Goal: Contribute content: Contribute content

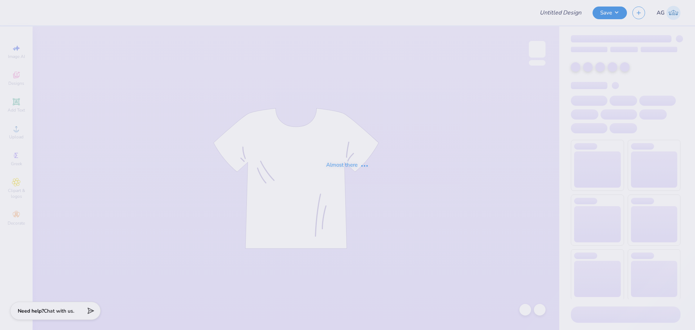
type input "Sigma Tau Gamma House Opening"
type input "48"
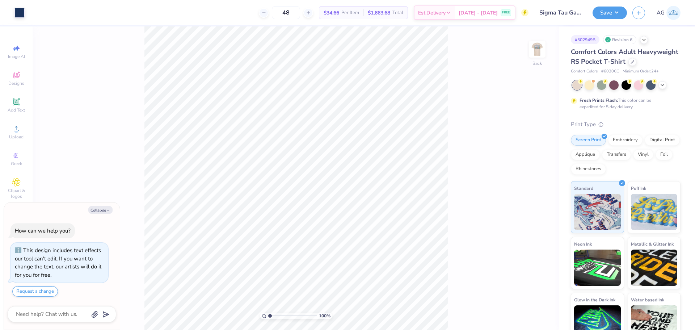
click at [534, 48] on img at bounding box center [537, 49] width 14 height 14
type textarea "x"
drag, startPoint x: 273, startPoint y: 316, endPoint x: 285, endPoint y: 317, distance: 12.0
click at [285, 317] on input "range" at bounding box center [292, 316] width 49 height 7
click at [268, 314] on input "range" at bounding box center [292, 316] width 49 height 7
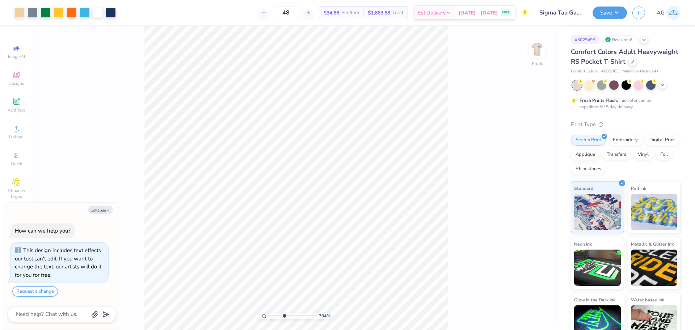
drag, startPoint x: 284, startPoint y: 315, endPoint x: 266, endPoint y: 315, distance: 18.1
click at [268, 315] on input "range" at bounding box center [292, 316] width 49 height 7
type input "1"
type textarea "x"
drag, startPoint x: 272, startPoint y: 316, endPoint x: 276, endPoint y: 317, distance: 4.4
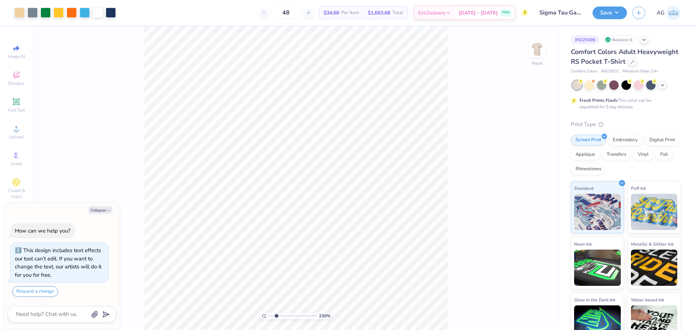
click at [276, 317] on input "range" at bounding box center [292, 316] width 49 height 7
click at [274, 316] on input "range" at bounding box center [292, 316] width 49 height 7
drag, startPoint x: 274, startPoint y: 316, endPoint x: 264, endPoint y: 314, distance: 10.8
type input "1"
click at [268, 314] on input "range" at bounding box center [292, 316] width 49 height 7
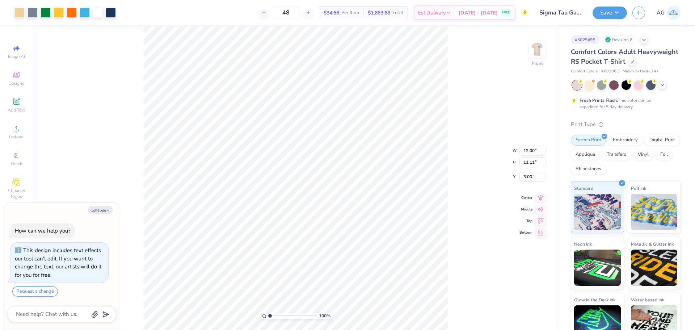
type textarea "x"
drag, startPoint x: 270, startPoint y: 318, endPoint x: 274, endPoint y: 314, distance: 6.4
click at [276, 317] on input "range" at bounding box center [292, 316] width 49 height 7
drag, startPoint x: 274, startPoint y: 314, endPoint x: 280, endPoint y: 315, distance: 5.3
click at [280, 315] on input "range" at bounding box center [292, 316] width 49 height 7
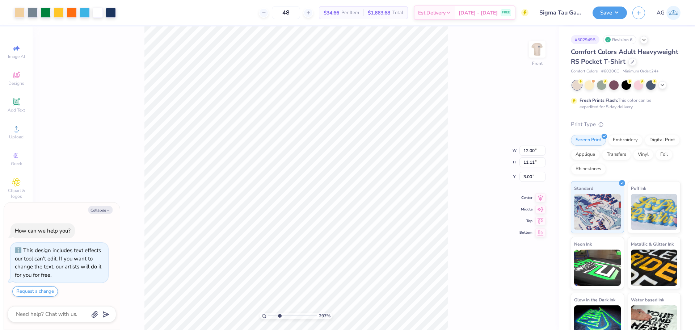
drag, startPoint x: 278, startPoint y: 315, endPoint x: 2, endPoint y: 244, distance: 285.6
type input "2.15"
click at [276, 314] on input "range" at bounding box center [292, 316] width 49 height 7
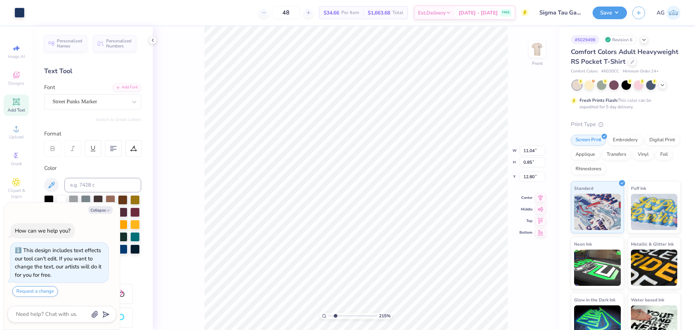
type textarea "x"
type input "9.49"
type input "0.38"
type input "13.73"
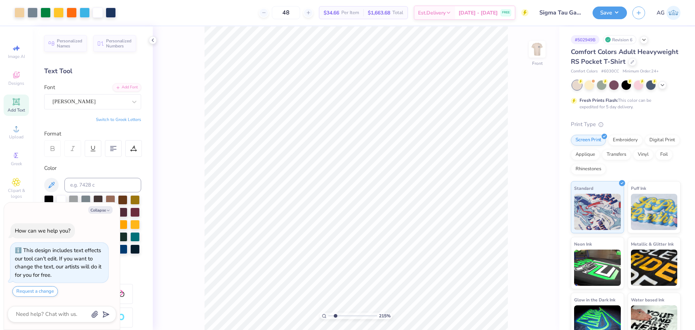
type textarea "x"
drag, startPoint x: 336, startPoint y: 315, endPoint x: 323, endPoint y: 313, distance: 13.2
type input "1"
click at [328, 313] on input "range" at bounding box center [352, 316] width 49 height 7
click at [96, 212] on button "Collapse" at bounding box center [100, 210] width 24 height 8
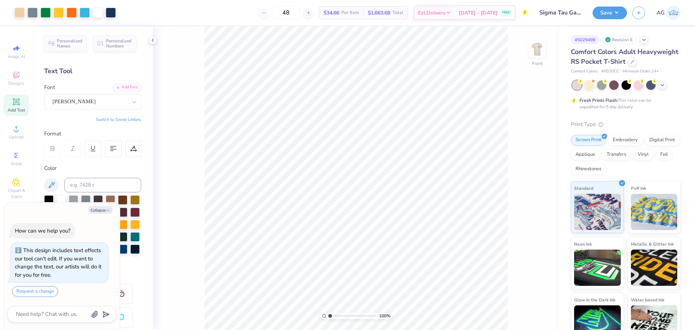
type textarea "x"
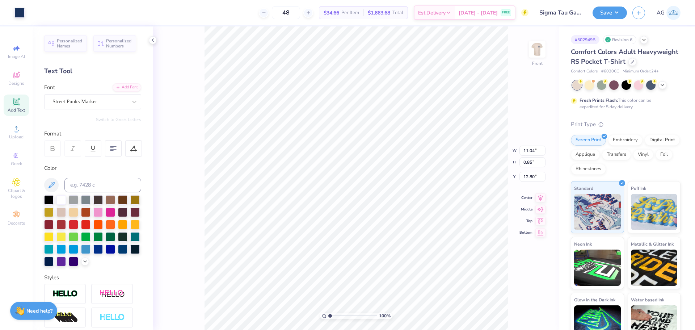
type input "9.49"
type input "0.38"
type input "13.73"
type input "12.00"
type input "11.11"
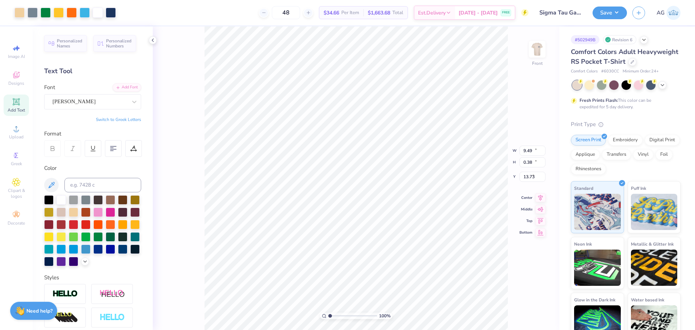
type input "3.00"
drag, startPoint x: 340, startPoint y: 317, endPoint x: 335, endPoint y: 316, distance: 5.1
click at [340, 317] on input "range" at bounding box center [352, 316] width 49 height 7
drag, startPoint x: 339, startPoint y: 316, endPoint x: 143, endPoint y: 280, distance: 198.9
type input "1"
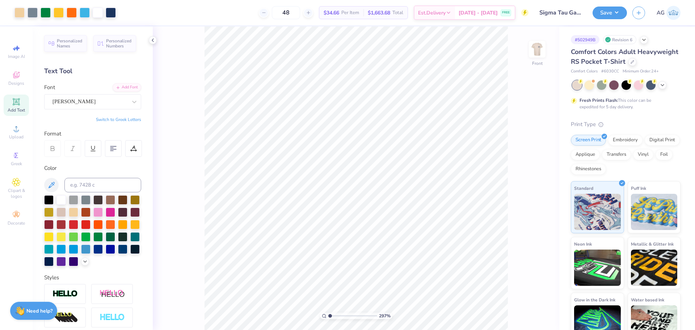
click at [328, 317] on input "range" at bounding box center [352, 316] width 49 height 7
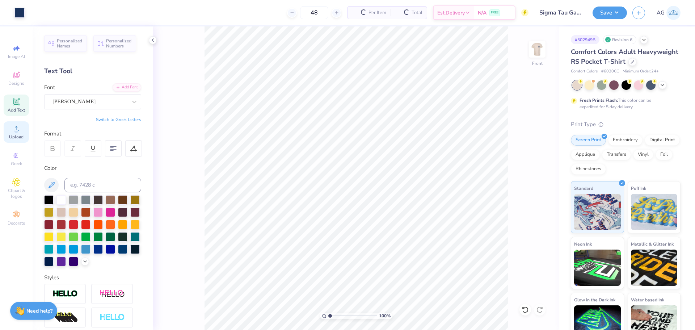
click at [16, 136] on span "Upload" at bounding box center [16, 137] width 14 height 6
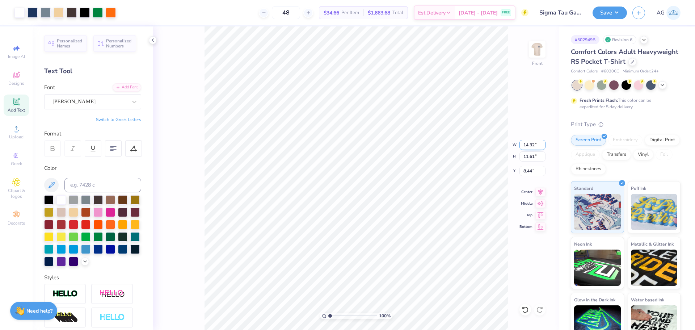
click at [525, 146] on input "14.32" at bounding box center [533, 145] width 26 height 10
type input "12.00"
type input "9.73"
click at [526, 168] on input "9.38" at bounding box center [533, 171] width 26 height 10
type input "3.00"
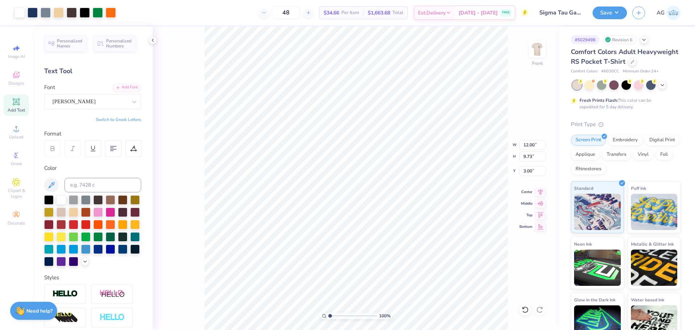
click at [535, 126] on div "100 % Front W 12.00 12.00 " H 9.73 9.73 " Y 3.00 3.00 " Center Middle Top Bottom" at bounding box center [356, 177] width 407 height 303
click at [624, 9] on button "Save" at bounding box center [610, 11] width 34 height 13
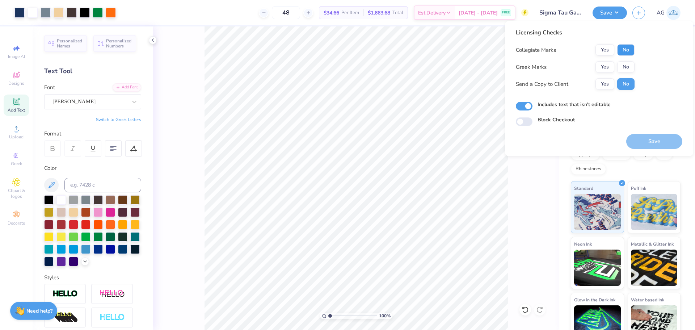
click at [622, 53] on button "No" at bounding box center [625, 50] width 17 height 12
click at [609, 65] on button "Yes" at bounding box center [605, 67] width 19 height 12
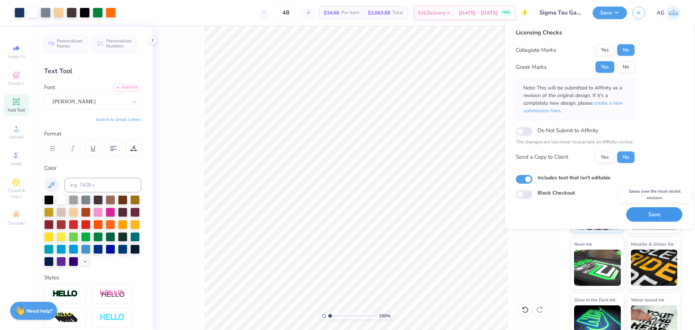
click at [645, 217] on button "Save" at bounding box center [654, 214] width 56 height 15
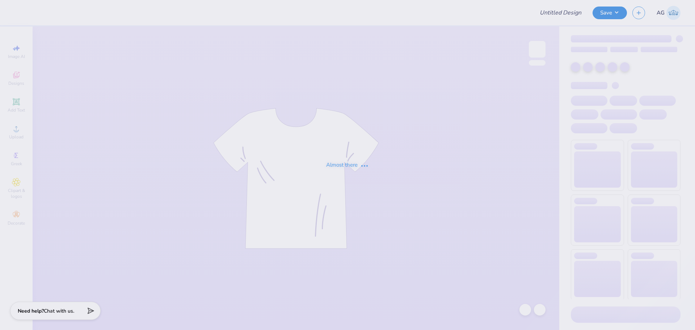
type input "Hats for Wendy!"
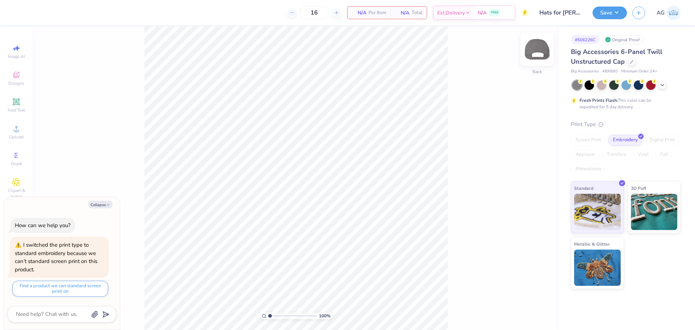
click at [529, 56] on img at bounding box center [537, 49] width 29 height 29
click at [536, 56] on img at bounding box center [537, 49] width 29 height 29
click at [660, 155] on div "Foil" at bounding box center [664, 154] width 17 height 11
click at [663, 138] on div "Digital Print" at bounding box center [662, 140] width 35 height 11
drag, startPoint x: 651, startPoint y: 135, endPoint x: 613, endPoint y: 130, distance: 39.1
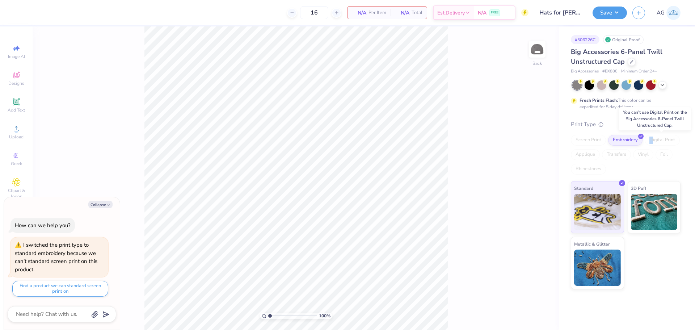
click at [650, 135] on div "Digital Print" at bounding box center [662, 140] width 35 height 11
type textarea "x"
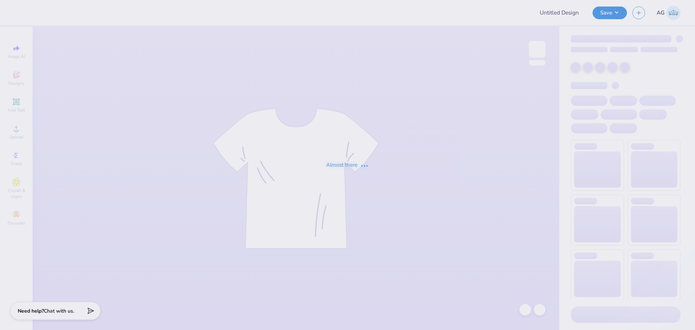
type input "Hats for Wendy!"
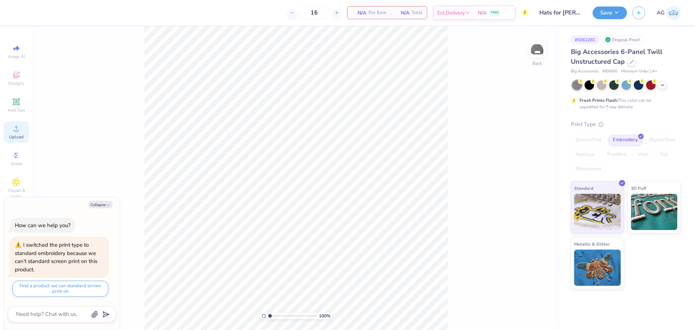
click at [26, 131] on div "Upload" at bounding box center [16, 131] width 25 height 21
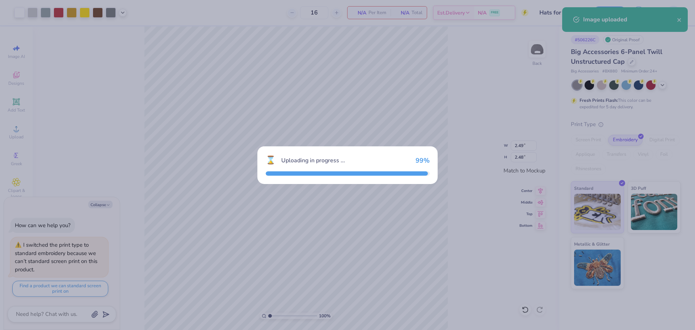
type textarea "x"
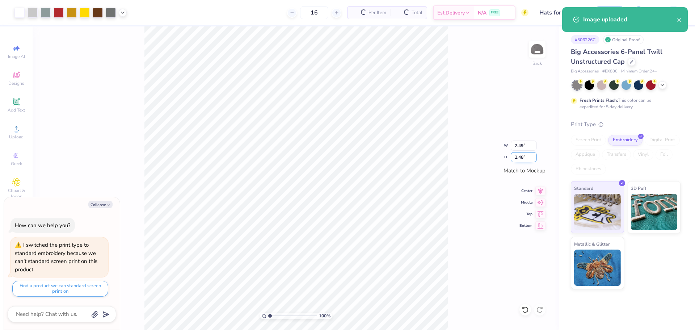
click at [525, 158] on input "2.48" at bounding box center [524, 157] width 26 height 10
type input "2.5"
type textarea "x"
type input "2.50"
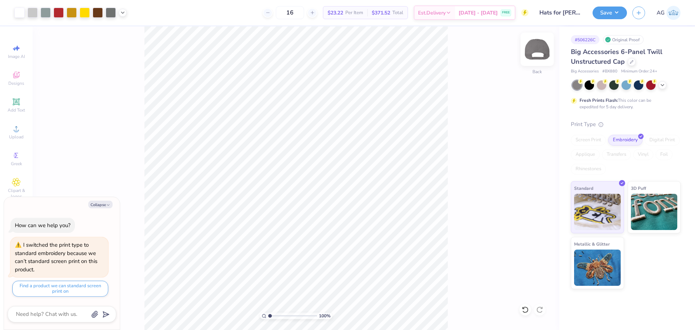
click at [545, 53] on img at bounding box center [537, 49] width 29 height 29
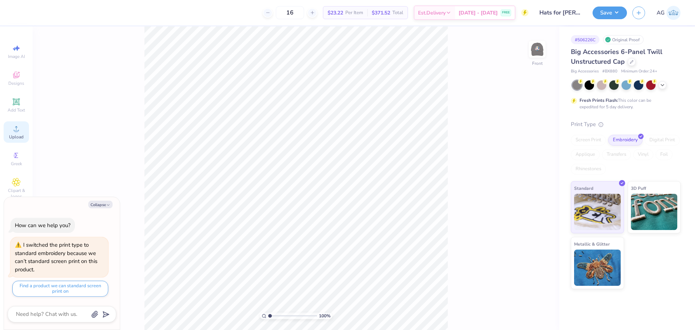
click at [21, 128] on div "Upload" at bounding box center [16, 131] width 25 height 21
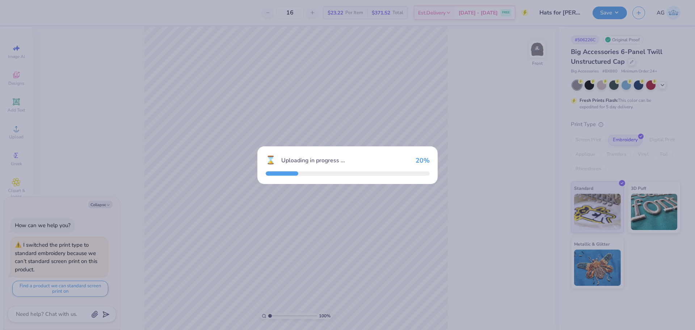
type textarea "x"
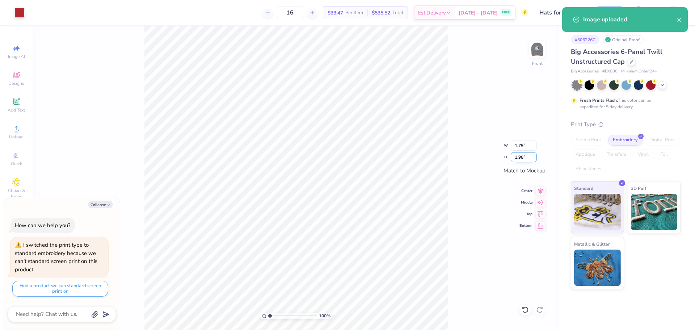
click at [525, 156] on input "1.98" at bounding box center [524, 157] width 26 height 10
type input "2"
type textarea "x"
type input "1.76"
type input "1"
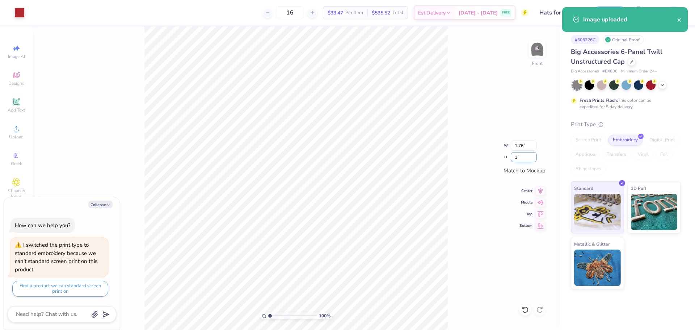
type textarea "x"
type input "0.88"
type input "1.00"
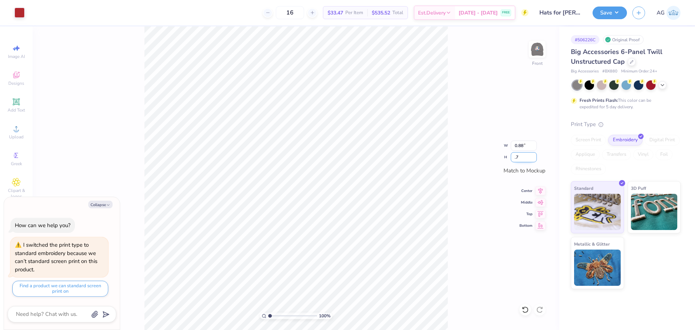
type input ".7"
type textarea "x"
type input "0.62"
type input "0.70"
click at [606, 16] on button "Save" at bounding box center [610, 11] width 34 height 13
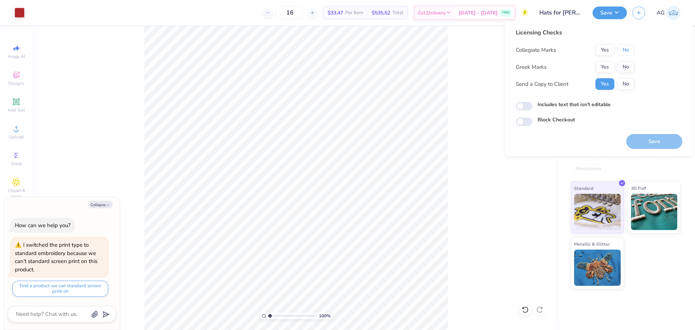
drag, startPoint x: 626, startPoint y: 53, endPoint x: 625, endPoint y: 56, distance: 3.9
click at [626, 53] on button "No" at bounding box center [625, 50] width 17 height 12
click at [623, 70] on button "No" at bounding box center [625, 67] width 17 height 12
type textarea "x"
drag, startPoint x: 524, startPoint y: 106, endPoint x: 618, endPoint y: 133, distance: 98.0
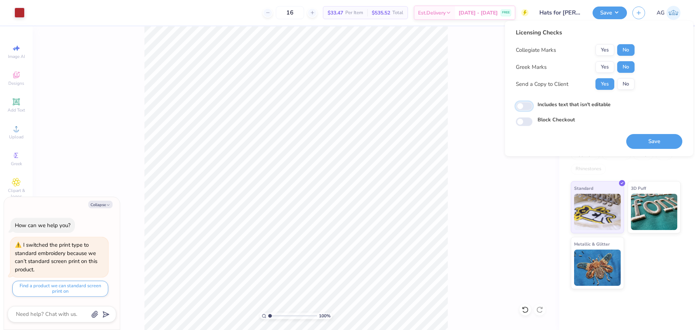
click at [524, 106] on input "Includes text that isn't editable" at bounding box center [524, 106] width 17 height 9
checkbox input "true"
click at [646, 139] on button "Save" at bounding box center [654, 141] width 56 height 15
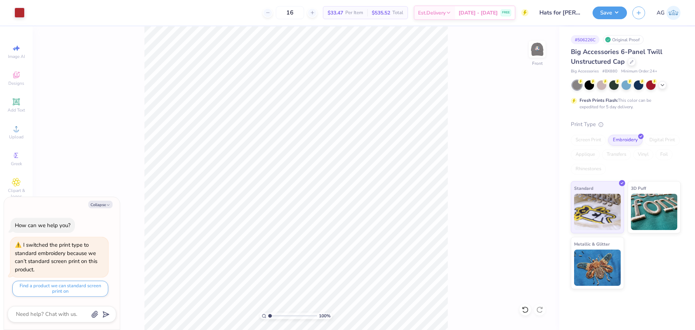
type textarea "x"
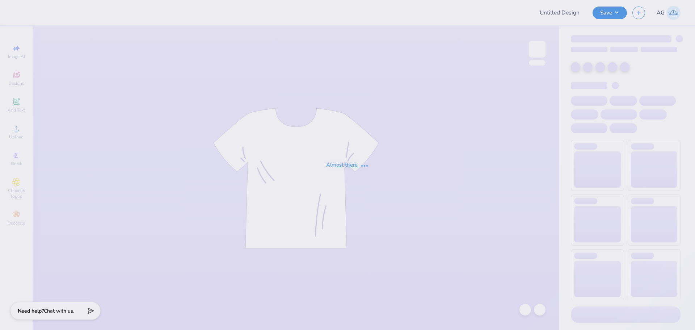
type input "Madeline Grueber : University of Missouri"
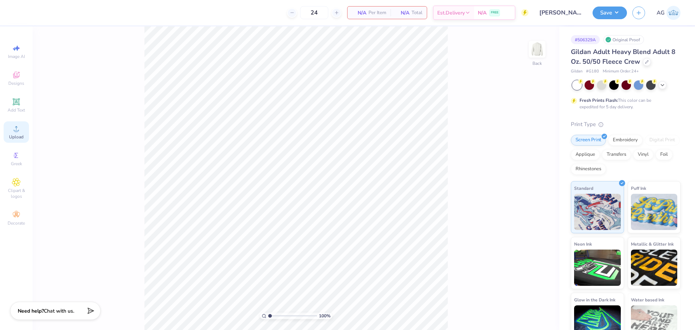
drag, startPoint x: 17, startPoint y: 133, endPoint x: 25, endPoint y: 136, distance: 8.0
click at [17, 133] on div "Upload" at bounding box center [16, 131] width 25 height 21
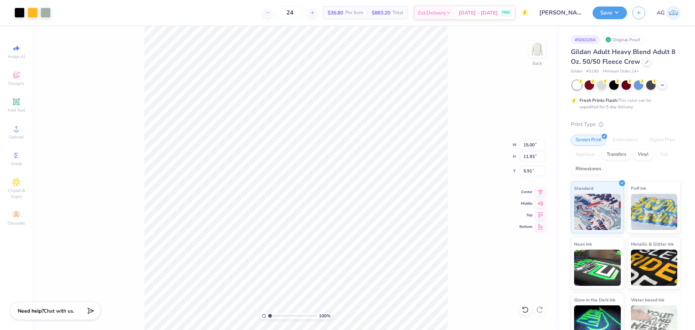
click at [523, 151] on div "100 % Back W 15.00 15.00 " H 11.93 11.93 " Y 5.91 5.91 " Center Middle Top Bott…" at bounding box center [296, 177] width 527 height 303
click at [523, 145] on div "100 % Back W 15.00 H 11.93 Y 5.91 Center Middle Top Bottom" at bounding box center [296, 177] width 527 height 303
click at [521, 144] on input "15.00" at bounding box center [533, 145] width 26 height 10
type input "12.00"
type input "9.54"
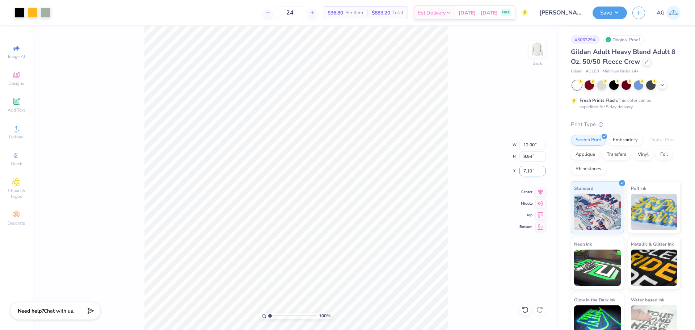
click at [530, 175] on input "7.10" at bounding box center [533, 171] width 26 height 10
type input "3.00"
click at [541, 194] on icon at bounding box center [541, 192] width 10 height 9
click at [528, 156] on input "9.54" at bounding box center [533, 156] width 26 height 10
click at [532, 146] on input "12.00" at bounding box center [533, 145] width 26 height 10
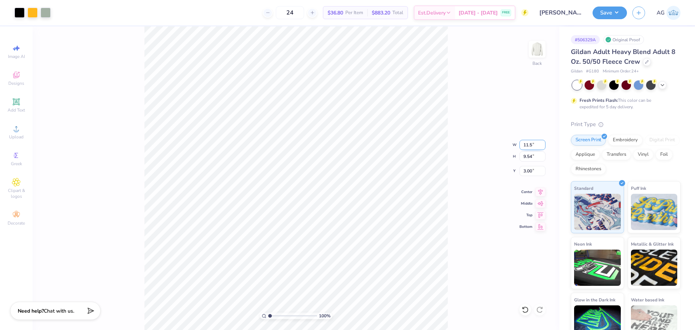
type input "11.50"
type input "9.15"
click at [530, 171] on input "3.20" at bounding box center [533, 171] width 26 height 10
type input "3.00"
click at [610, 11] on button "Save" at bounding box center [610, 11] width 34 height 13
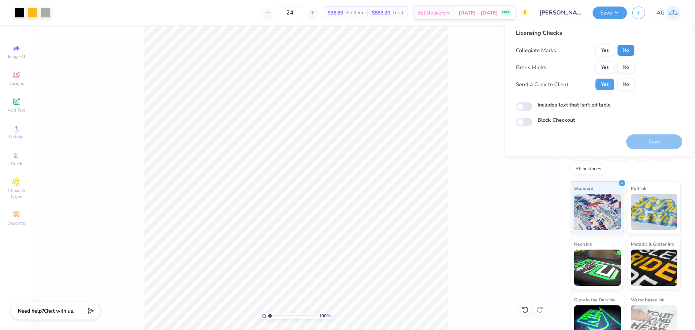
click at [630, 53] on button "No" at bounding box center [625, 51] width 17 height 12
click at [614, 68] on button "Yes" at bounding box center [605, 68] width 19 height 12
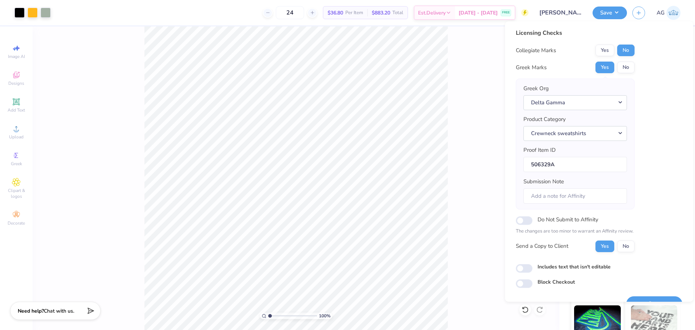
scroll to position [16, 0]
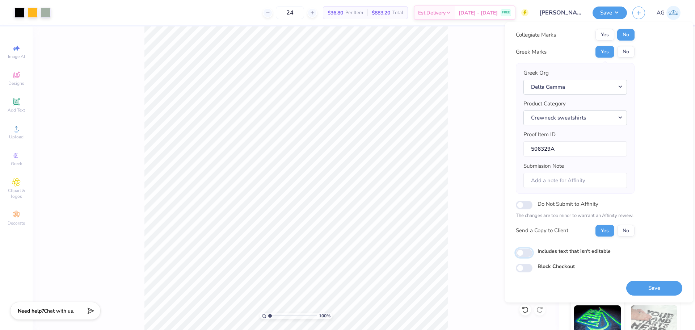
click at [527, 253] on input "Includes text that isn't editable" at bounding box center [524, 252] width 17 height 9
checkbox input "true"
click at [634, 285] on button "Save" at bounding box center [654, 288] width 56 height 15
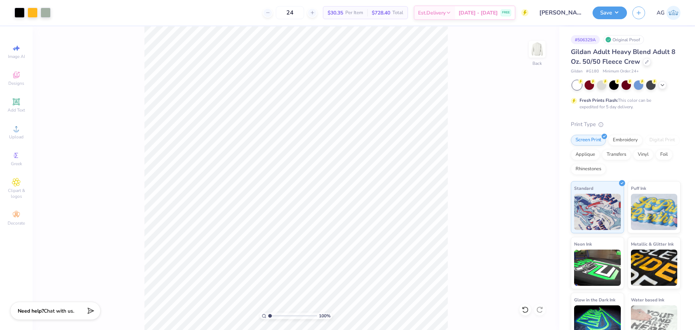
click at [513, 112] on div "100 % Back" at bounding box center [296, 177] width 527 height 303
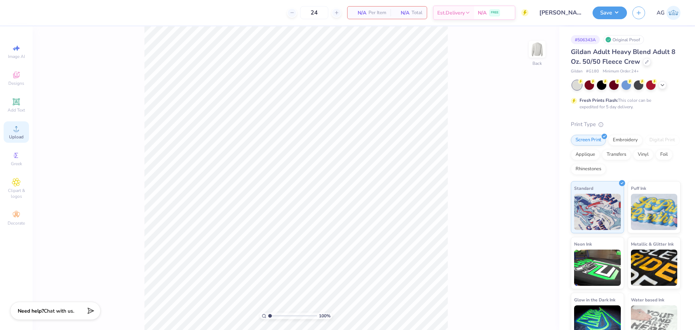
click at [18, 127] on icon at bounding box center [16, 128] width 9 height 9
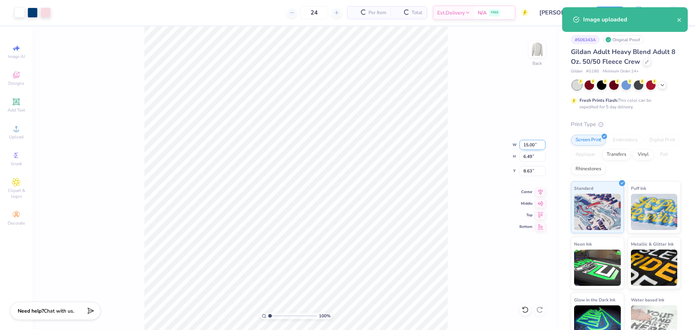
click at [527, 144] on input "15.00" at bounding box center [533, 145] width 26 height 10
type input "10.00"
type input "4.33"
click at [530, 170] on input "9.71" at bounding box center [533, 171] width 26 height 10
type input "3.00"
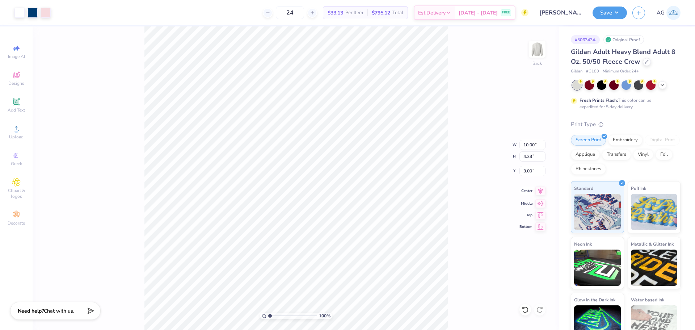
click at [539, 198] on div "100 % Back W 10.00 10.00 " H 4.33 4.33 " Y 3.00 3.00 " Center Middle Top Bottom" at bounding box center [296, 177] width 527 height 303
click at [540, 193] on div "100 % Back W 10.00 H 4.33 Y 3.00 Center Middle Top Bottom" at bounding box center [296, 177] width 527 height 303
click at [448, 168] on div "100 % Back" at bounding box center [296, 177] width 527 height 303
click at [491, 112] on div "100 % Back" at bounding box center [296, 177] width 527 height 303
click at [622, 12] on button "Save" at bounding box center [610, 11] width 34 height 13
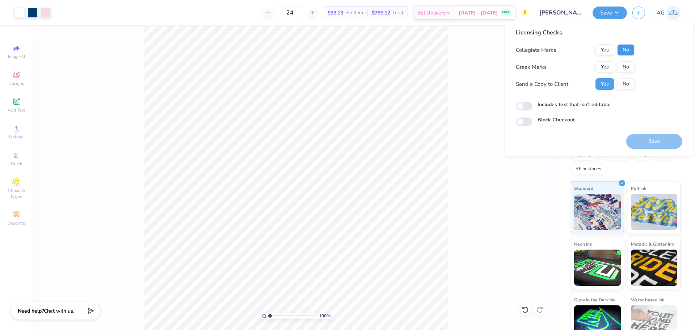
click at [629, 54] on button "No" at bounding box center [625, 50] width 17 height 12
click at [605, 66] on button "Yes" at bounding box center [605, 67] width 19 height 12
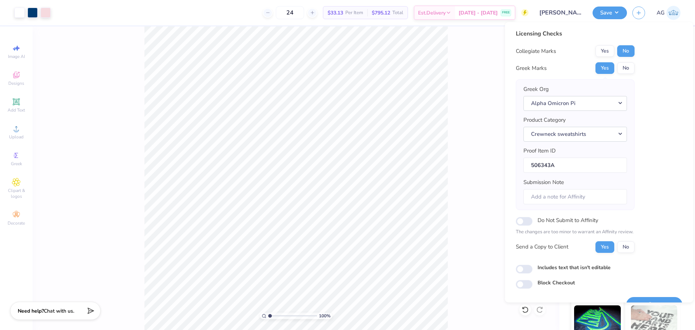
scroll to position [16, 0]
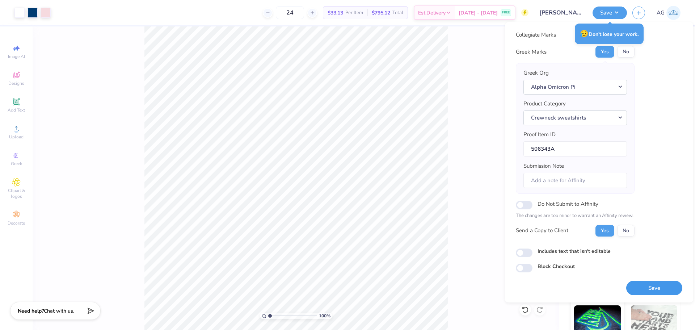
click at [646, 285] on button "Save" at bounding box center [654, 288] width 56 height 15
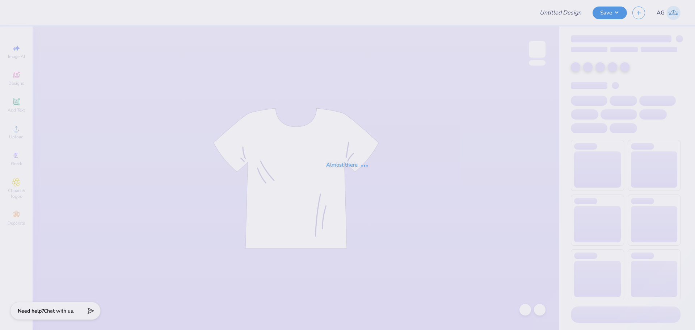
type input "ASU AOPii Senior Merch"
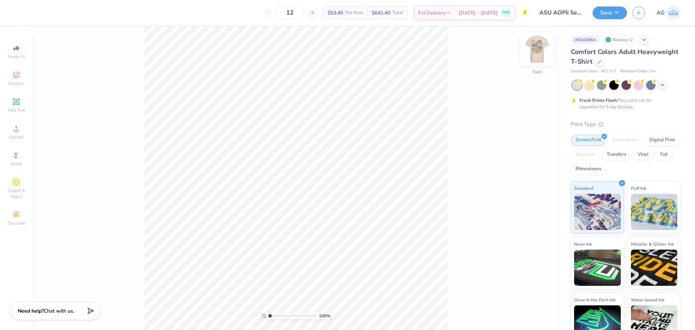
click at [528, 44] on div "100 % Back" at bounding box center [296, 177] width 527 height 303
click at [536, 48] on img at bounding box center [537, 49] width 29 height 29
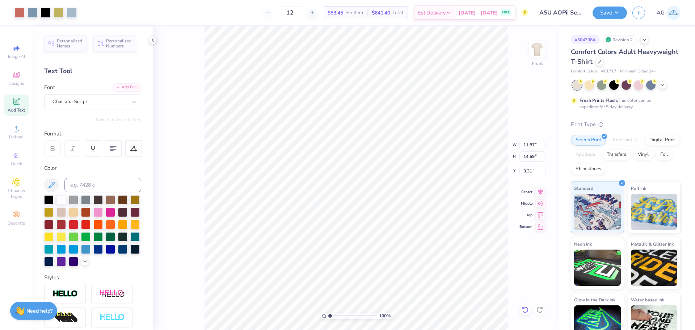
click at [524, 308] on icon at bounding box center [525, 309] width 6 height 7
click at [538, 311] on icon at bounding box center [539, 309] width 7 height 7
click at [524, 310] on icon at bounding box center [525, 309] width 7 height 7
type input "11.87"
type input "14.69"
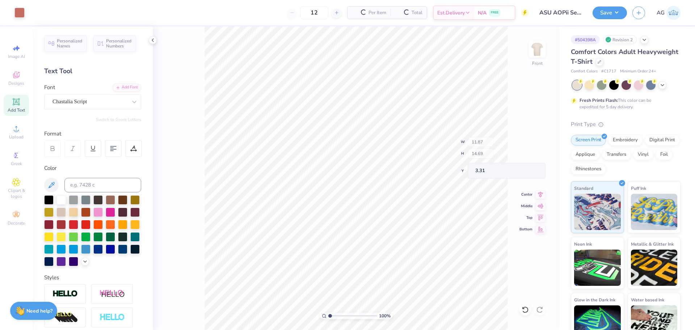
type input "3.31"
click at [527, 307] on icon at bounding box center [525, 309] width 7 height 7
click at [19, 130] on icon at bounding box center [16, 128] width 5 height 5
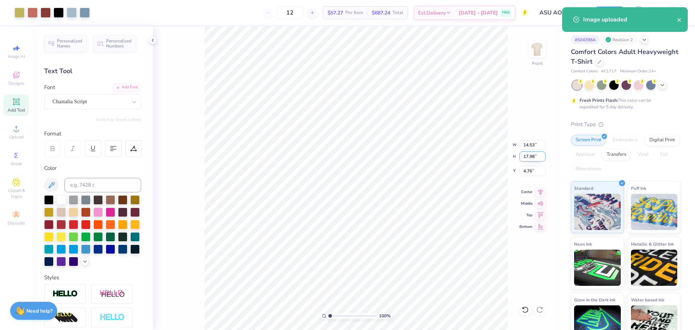
click at [527, 155] on input "17.98" at bounding box center [533, 156] width 26 height 10
type input "14.69"
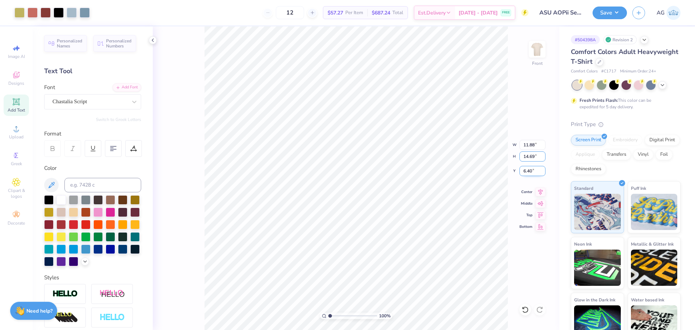
type input "11.88"
click at [530, 172] on input "6.40" at bounding box center [533, 171] width 26 height 10
type input "3.31"
click at [482, 151] on div "100 % Front W 11.88 H 14.69 Y 3.31 Center Middle Top Bottom" at bounding box center [356, 177] width 407 height 303
click at [605, 17] on button "Save" at bounding box center [610, 11] width 34 height 13
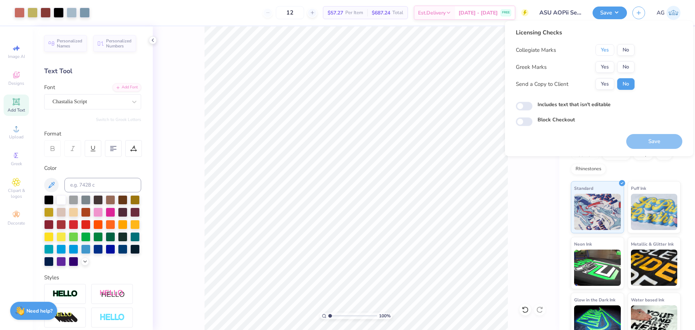
click at [609, 51] on button "Yes" at bounding box center [605, 50] width 19 height 12
click at [609, 70] on button "Yes" at bounding box center [605, 67] width 19 height 12
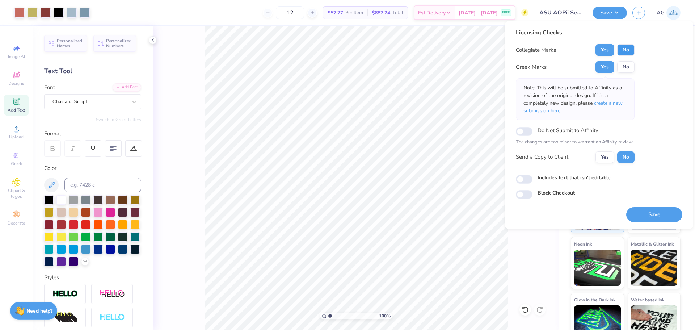
click at [628, 51] on button "No" at bounding box center [625, 50] width 17 height 12
click at [654, 217] on button "Save" at bounding box center [654, 214] width 56 height 15
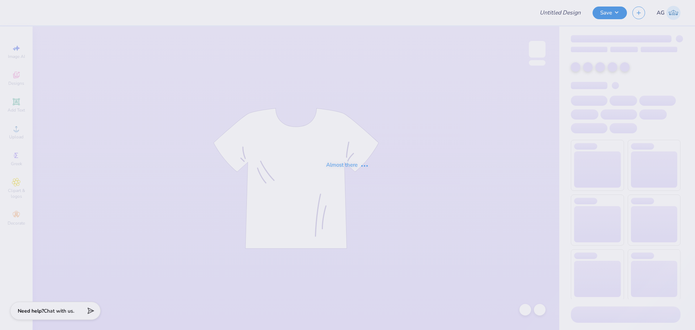
type input "ADPI Parents Weekend"
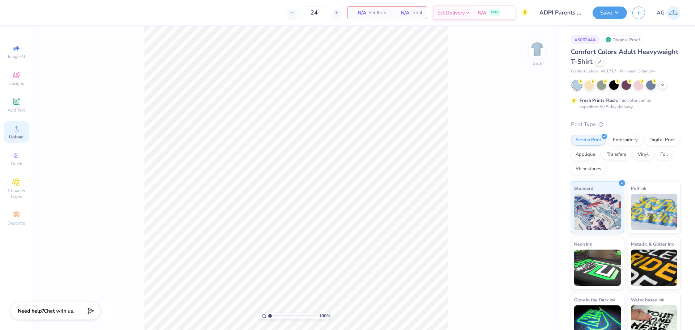
click at [18, 139] on span "Upload" at bounding box center [16, 137] width 14 height 6
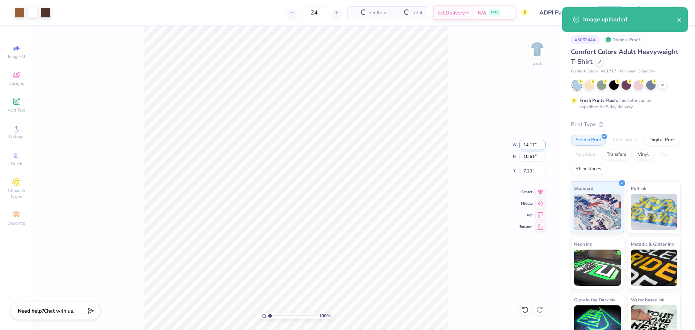
click at [528, 146] on input "14.17" at bounding box center [533, 145] width 26 height 10
click at [532, 141] on input "14.17" at bounding box center [533, 145] width 26 height 10
type input "3.00"
type input "2.25"
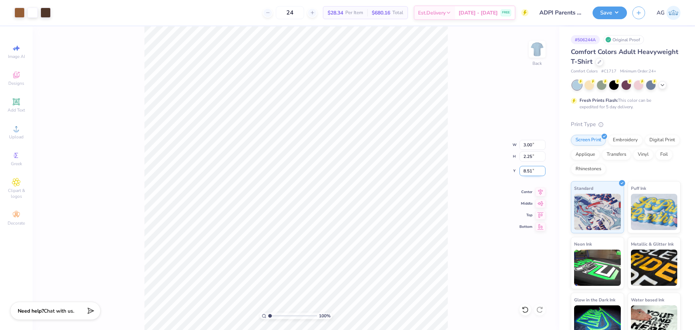
click at [534, 173] on input "8.51" at bounding box center [533, 171] width 26 height 10
type input "3.00"
click at [525, 51] on div "100 % Back W 3.00 3.00 " H 2.25 2.25 " Y 3.00 3.00 " Center Middle Top Bottom" at bounding box center [296, 177] width 527 height 303
click at [531, 51] on img at bounding box center [537, 49] width 29 height 29
click at [17, 133] on div "Upload" at bounding box center [16, 131] width 25 height 21
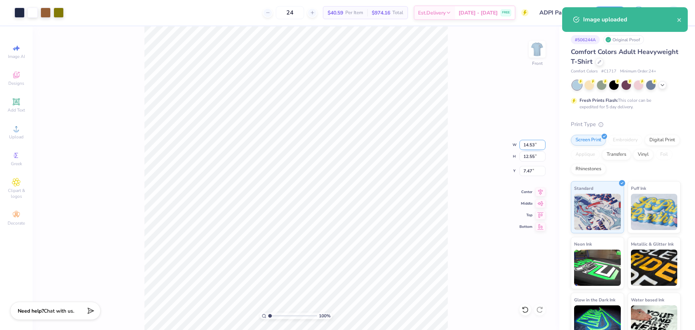
click at [522, 147] on input "14.53" at bounding box center [533, 145] width 26 height 10
type input "12.00"
type input "10.36"
click at [534, 171] on input "8.57" at bounding box center [533, 171] width 26 height 10
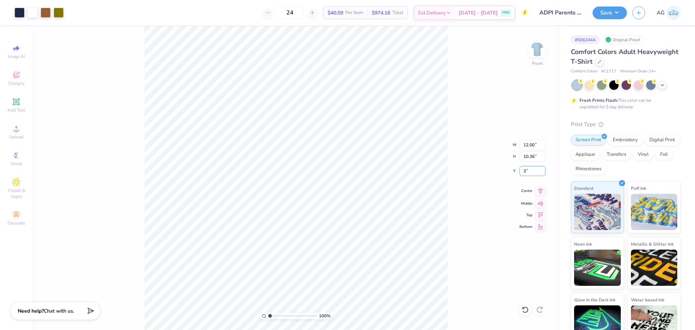
type input "3.00"
click at [545, 191] on icon at bounding box center [541, 190] width 10 height 9
click at [543, 192] on icon at bounding box center [541, 190] width 10 height 9
click at [612, 13] on button "Save" at bounding box center [610, 11] width 34 height 13
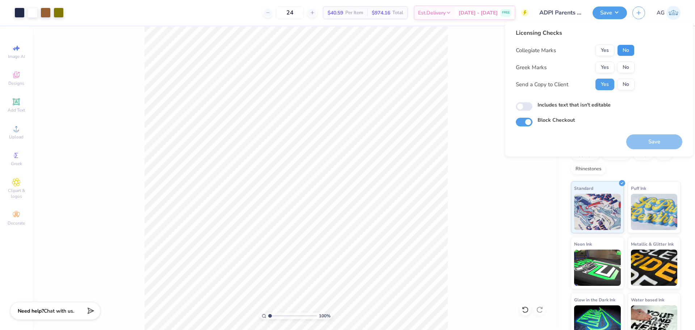
drag, startPoint x: 626, startPoint y: 49, endPoint x: 621, endPoint y: 58, distance: 10.4
click at [626, 50] on button "No" at bounding box center [625, 51] width 17 height 12
click at [612, 69] on button "Yes" at bounding box center [605, 68] width 19 height 12
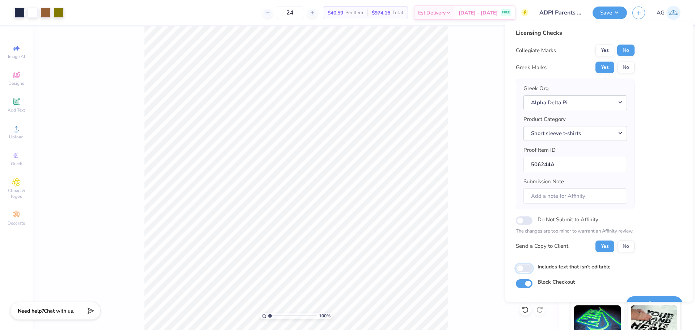
click at [522, 269] on input "Includes text that isn't editable" at bounding box center [524, 268] width 17 height 9
checkbox input "true"
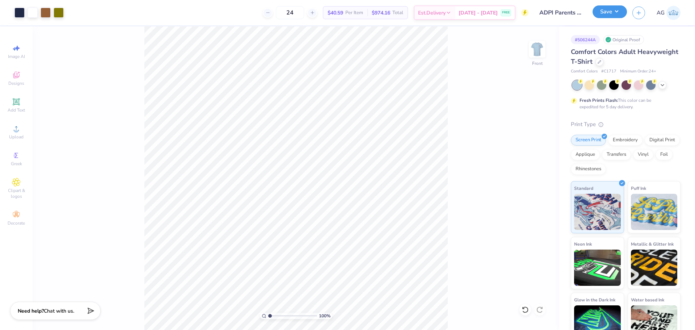
click at [616, 12] on button "Save" at bounding box center [610, 11] width 34 height 13
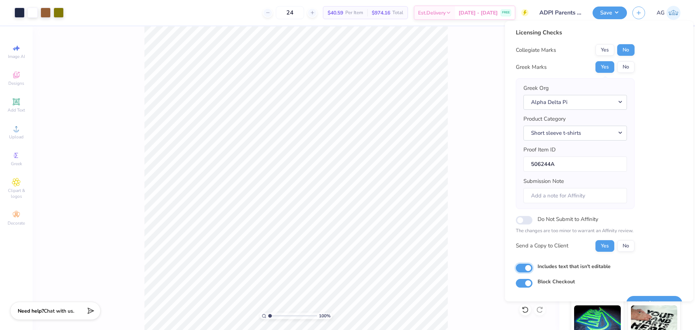
click at [527, 264] on input "Includes text that isn't editable" at bounding box center [524, 268] width 17 height 9
checkbox input "false"
click at [22, 107] on span "Add Text" at bounding box center [16, 110] width 17 height 6
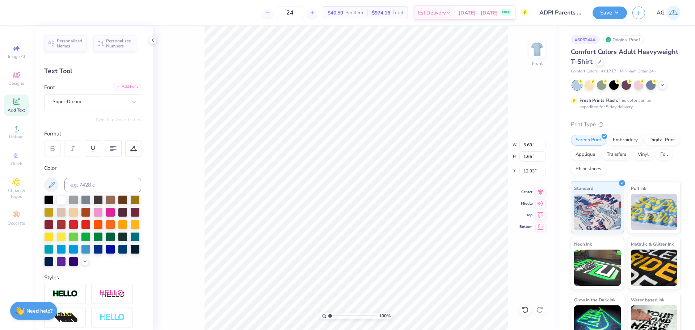
click at [120, 87] on div "Add Font" at bounding box center [127, 87] width 29 height 8
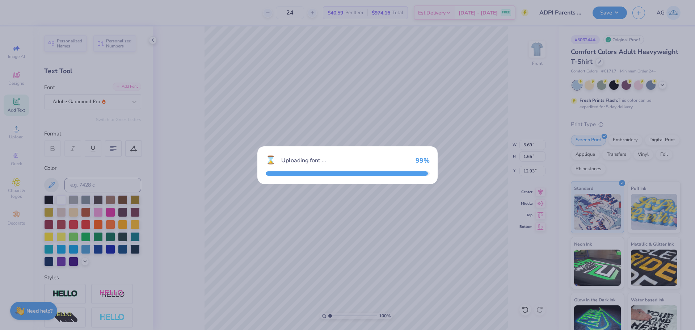
type input "5.95"
type input "1.64"
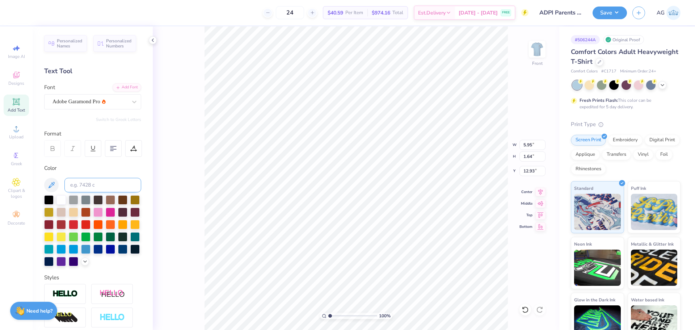
click at [97, 181] on input at bounding box center [102, 185] width 77 height 14
type input "533"
type input "12.00"
type input "11.57"
type input "3.00"
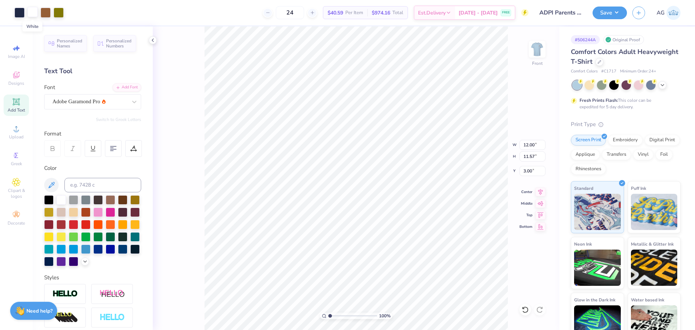
click at [36, 15] on div at bounding box center [33, 12] width 10 height 10
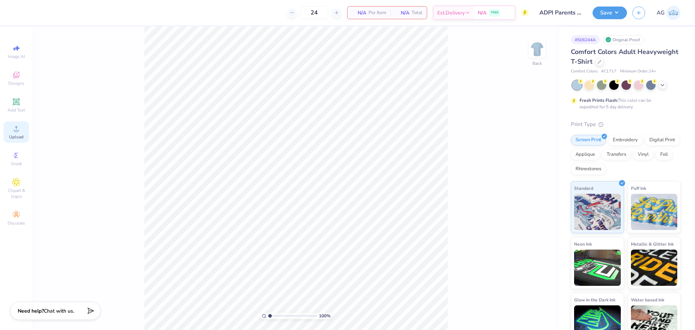
click at [22, 134] on div "Upload" at bounding box center [16, 131] width 25 height 21
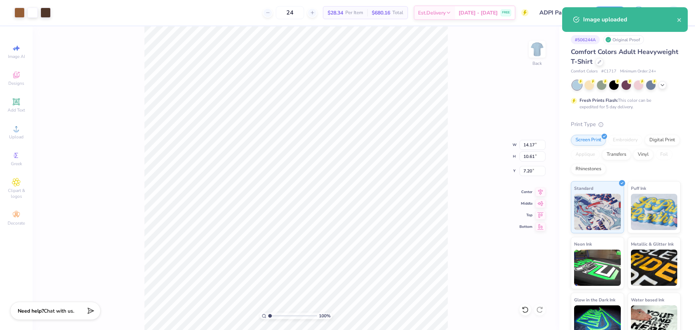
click at [519, 141] on div "100 % Back W 14.17 14.17 " H 10.61 10.61 " Y 7.20 7.20 " Center Middle Top Bott…" at bounding box center [296, 177] width 527 height 303
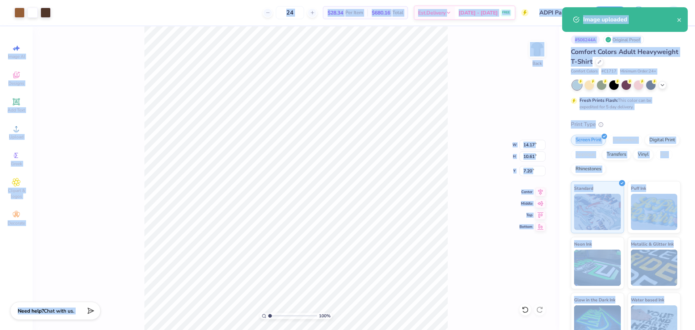
click at [478, 118] on div "100 % Back W 14.17 14.17 " H 10.61 10.61 " Y 7.20 7.20 " Center Middle Top Bott…" at bounding box center [296, 177] width 527 height 303
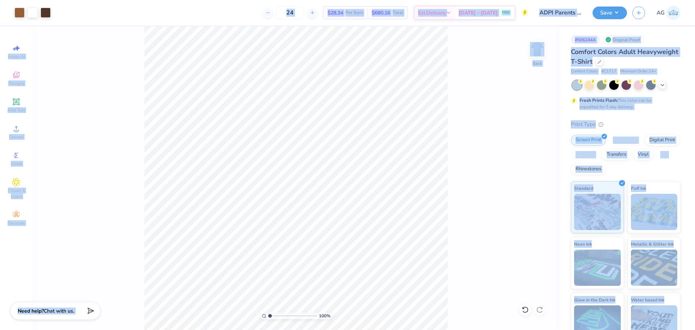
click at [559, 99] on div "# 506244A Original Proof Comfort Colors Adult Heavyweight T-Shirt Comfort Color…" at bounding box center [627, 185] width 136 height 318
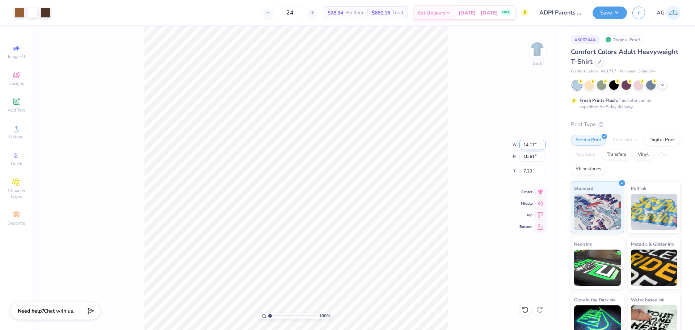
click at [525, 143] on input "14.17" at bounding box center [533, 145] width 26 height 10
type input "3.00"
type input "2.25"
click at [532, 171] on input "5.42" at bounding box center [533, 171] width 26 height 10
type input "3.00"
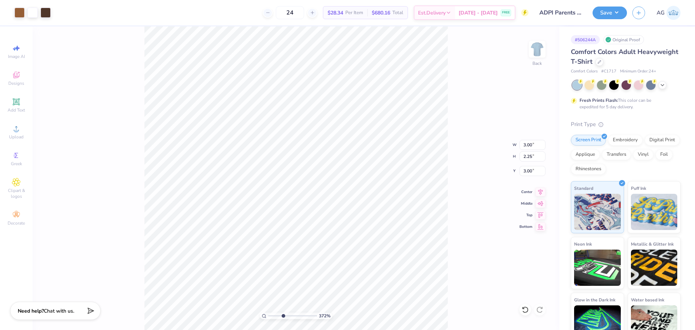
drag, startPoint x: 269, startPoint y: 314, endPoint x: 283, endPoint y: 316, distance: 14.6
click at [283, 316] on input "range" at bounding box center [292, 316] width 49 height 7
drag, startPoint x: 281, startPoint y: 317, endPoint x: 276, endPoint y: 316, distance: 5.2
type input "2.45"
click at [277, 316] on input "range" at bounding box center [292, 316] width 49 height 7
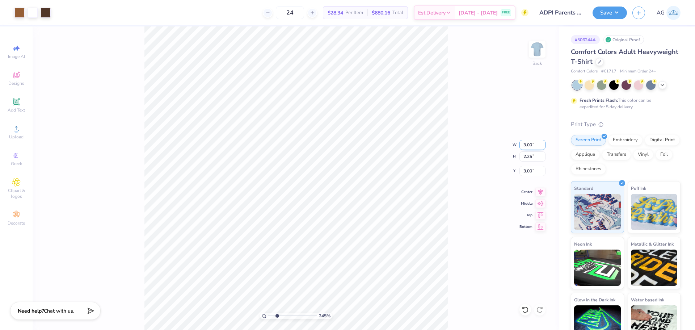
click at [527, 148] on input "3.00" at bounding box center [533, 145] width 26 height 10
type input "5.00"
type input "3.74"
type input "2.25"
drag, startPoint x: 274, startPoint y: 316, endPoint x: 263, endPoint y: 314, distance: 11.3
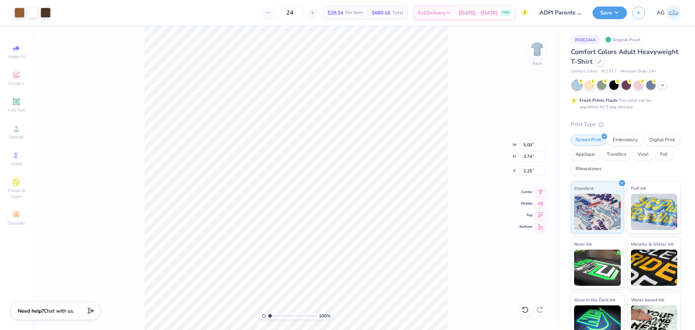
type input "1"
click at [268, 314] on input "range" at bounding box center [292, 316] width 49 height 7
type input "3.49"
click at [531, 150] on div "100 % Back W 5.00 5.00 " H 3.74 3.74 " Y 3.49 3.49 " Center Middle Top Bottom" at bounding box center [296, 177] width 527 height 303
drag, startPoint x: 529, startPoint y: 146, endPoint x: 500, endPoint y: 145, distance: 29.4
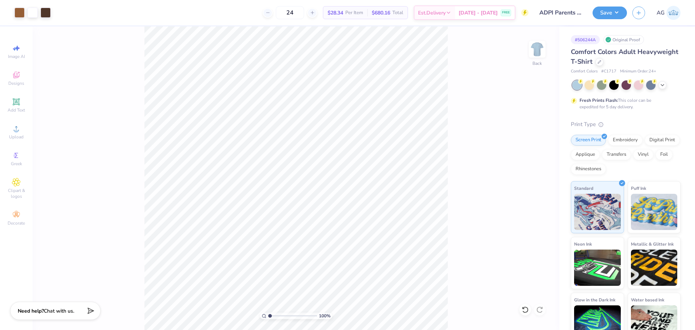
click at [529, 146] on div "100 % Back" at bounding box center [296, 177] width 527 height 303
click at [525, 146] on input "5.00" at bounding box center [533, 145] width 26 height 10
type input "3"
type input "4.00"
type input "2.99"
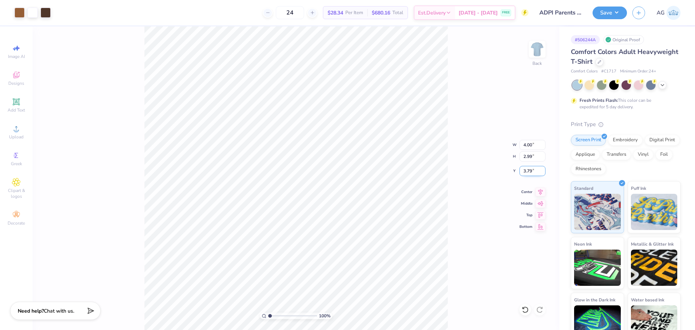
click at [536, 172] on input "3.79" at bounding box center [533, 171] width 26 height 10
type input "3.00"
drag, startPoint x: 270, startPoint y: 315, endPoint x: 286, endPoint y: 315, distance: 15.6
click at [286, 315] on input "range" at bounding box center [292, 316] width 49 height 7
drag, startPoint x: 282, startPoint y: 316, endPoint x: 263, endPoint y: 313, distance: 19.5
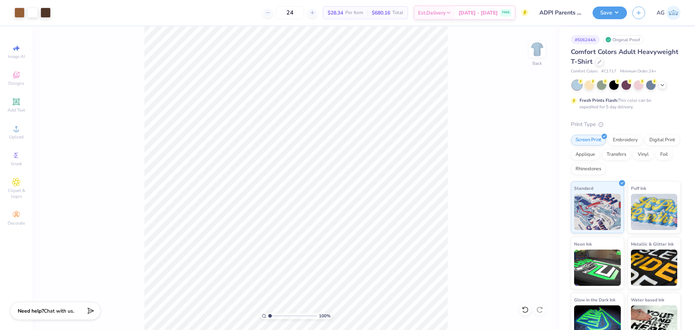
type input "1"
click at [268, 313] on input "range" at bounding box center [292, 316] width 49 height 7
click at [541, 45] on img at bounding box center [537, 49] width 29 height 29
click at [18, 128] on icon at bounding box center [16, 128] width 9 height 9
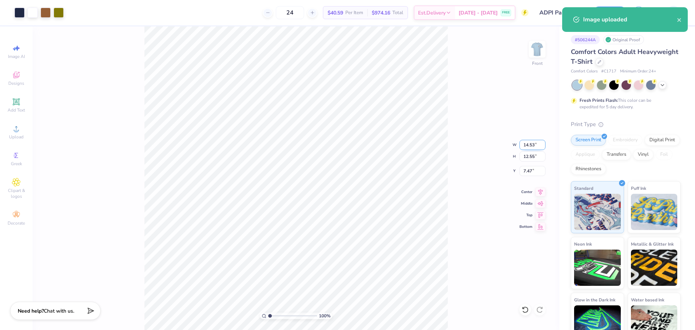
click at [534, 142] on input "14.53" at bounding box center [533, 145] width 26 height 10
type input "1"
type input "12.00"
type input "10.36"
click at [525, 174] on input "8.57" at bounding box center [533, 171] width 26 height 10
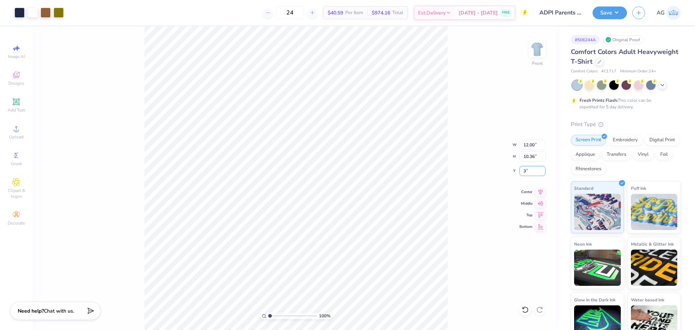
type input "3.00"
click at [21, 130] on div "Upload" at bounding box center [16, 131] width 25 height 21
click at [18, 108] on span "Add Text" at bounding box center [16, 110] width 17 height 6
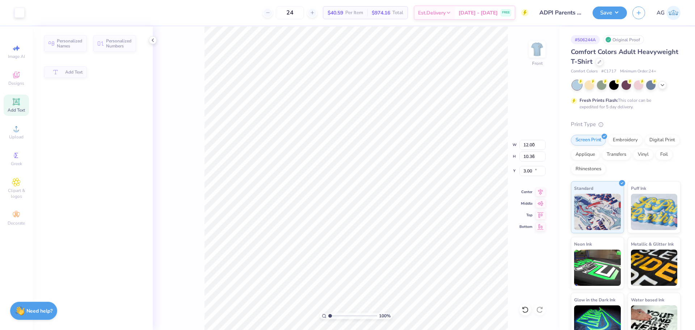
type input "5.69"
type input "1.65"
type input "12.93"
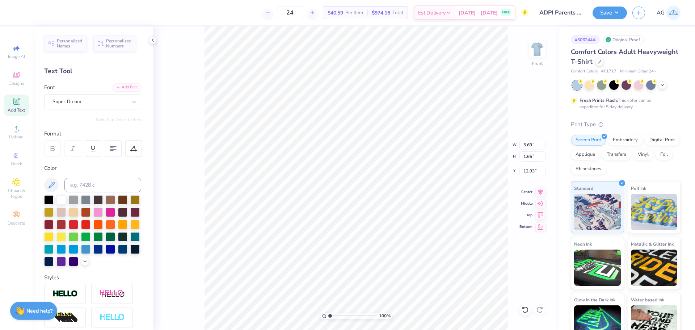
click at [123, 81] on div "Personalized Names Personalized Numbers Text Tool Add Font Font Super Dream Swi…" at bounding box center [93, 177] width 120 height 303
click at [124, 89] on div "Add Font" at bounding box center [127, 87] width 29 height 8
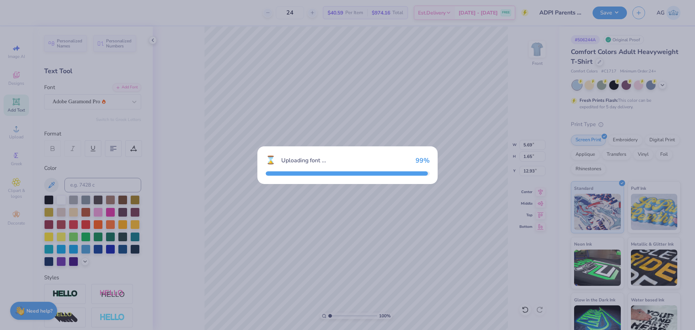
type input "5.95"
type input "1.64"
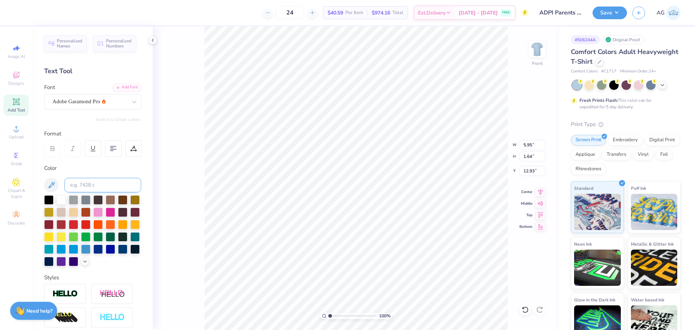
click at [96, 184] on input at bounding box center [102, 185] width 77 height 14
type input "533"
type textarea "ORLANDO, FLORIDA"
type input "11.16"
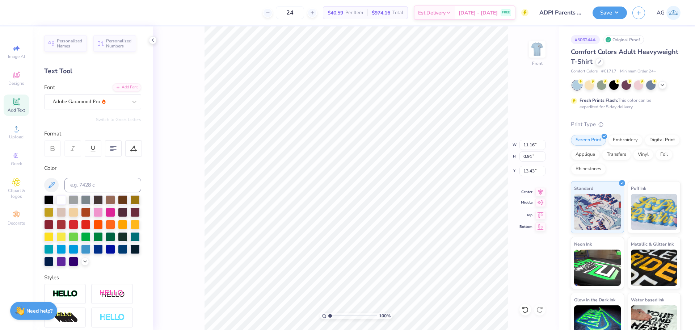
type input "0.91"
click at [539, 192] on icon at bounding box center [541, 190] width 10 height 9
click at [404, 194] on li "Duplicate" at bounding box center [406, 194] width 57 height 14
type input "14.21"
type textarea "SEPTEMBER 6, 2025"
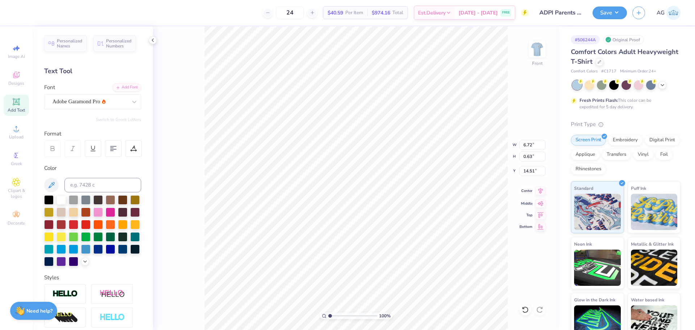
type input "6.72"
type input "0.63"
type input "14.51"
click at [537, 191] on icon at bounding box center [541, 190] width 10 height 9
type input "14.43"
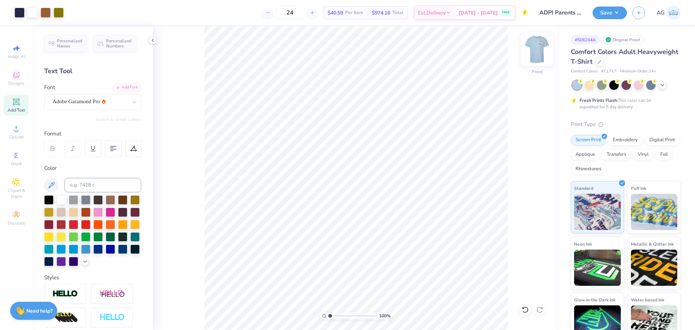
click at [539, 44] on img at bounding box center [537, 49] width 29 height 29
click at [530, 143] on input "4.00" at bounding box center [533, 145] width 26 height 10
type input "3.00"
type input "2.25"
click at [535, 171] on input "3.37" at bounding box center [533, 171] width 26 height 10
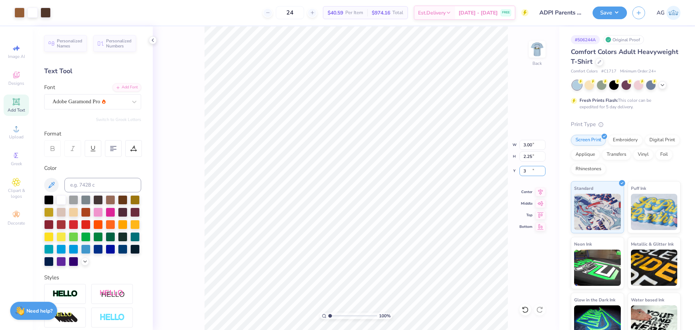
type input "3.00"
click at [543, 51] on img at bounding box center [537, 49] width 29 height 29
drag, startPoint x: 543, startPoint y: 51, endPoint x: 0, endPoint y: 193, distance: 561.0
click at [543, 52] on img at bounding box center [537, 49] width 14 height 14
click at [537, 47] on img at bounding box center [537, 49] width 29 height 29
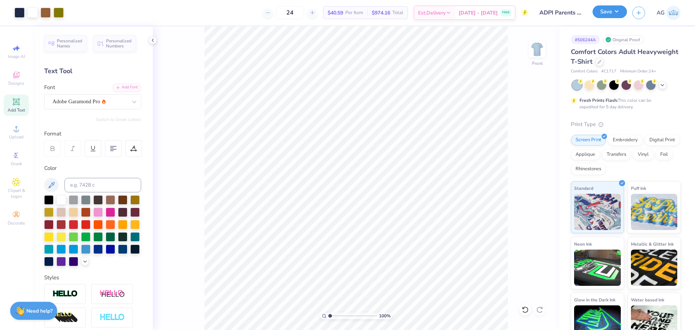
click at [608, 10] on button "Save" at bounding box center [610, 11] width 34 height 13
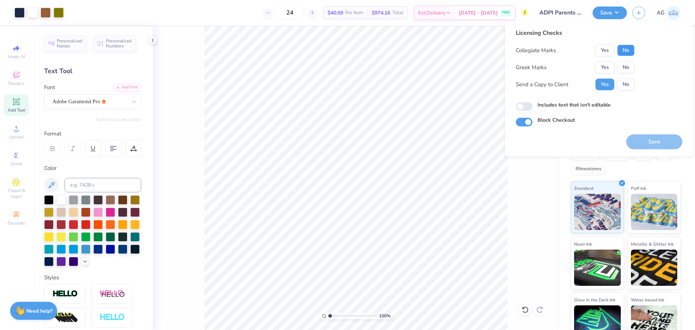
click at [631, 48] on button "No" at bounding box center [625, 51] width 17 height 12
click at [608, 71] on button "Yes" at bounding box center [605, 68] width 19 height 12
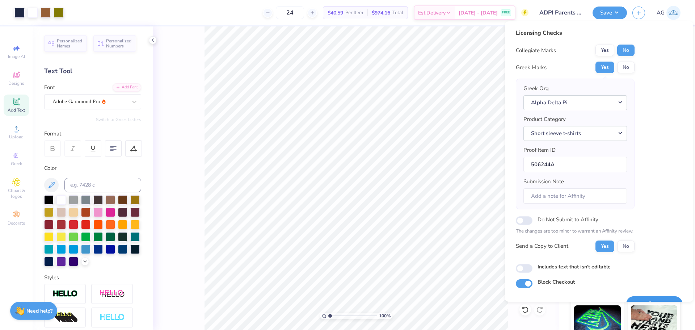
click at [657, 300] on button "Save" at bounding box center [654, 303] width 56 height 15
